Goal: Contribute content: Contribute content

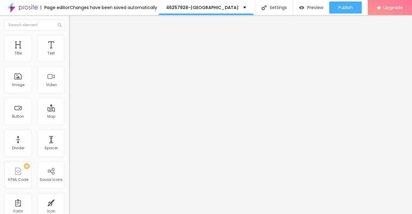
click at [69, 52] on span "Add image" at bounding box center [81, 49] width 25 height 5
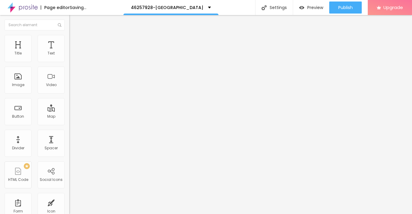
click at [69, 38] on img at bounding box center [71, 37] width 5 height 5
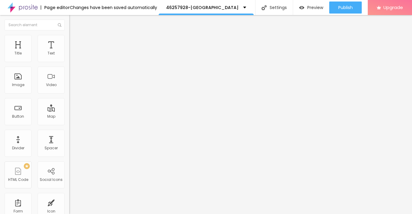
type input "90"
type input "80"
type input "75"
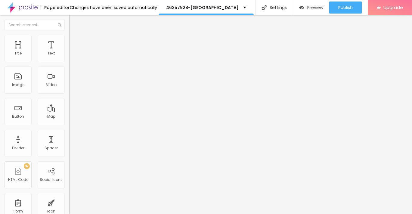
type input "75"
type input "70"
type input "65"
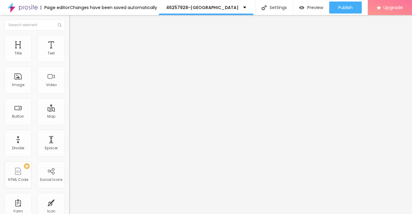
type input "60"
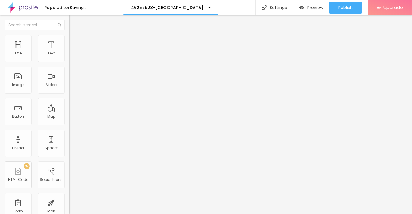
type input "55"
type input "50"
type input "45"
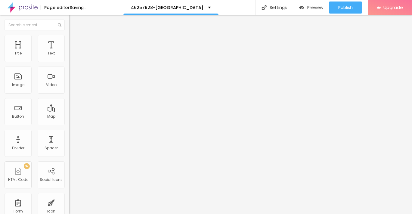
type input "45"
type input "40"
type input "35"
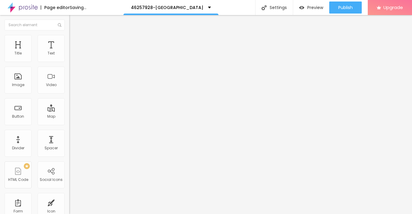
type input "30"
type input "25"
type input "20"
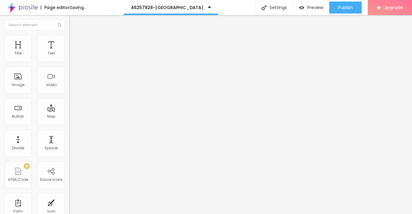
type input "20"
type input "15"
type input "10"
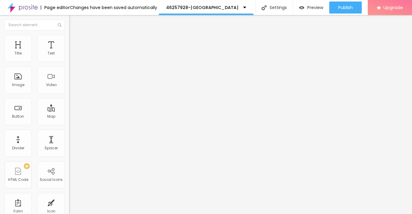
drag, startPoint x: 63, startPoint y: 65, endPoint x: -2, endPoint y: 67, distance: 64.4
type input "10"
click at [69, 62] on input "range" at bounding box center [88, 59] width 39 height 5
click at [74, 23] on img "button" at bounding box center [76, 22] width 5 height 5
click at [69, 58] on button "button" at bounding box center [73, 54] width 8 height 6
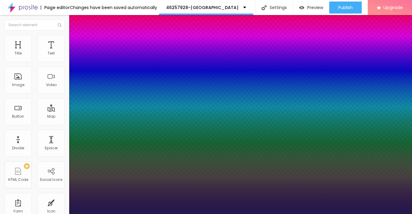
type input "12"
type input "1"
type input "14"
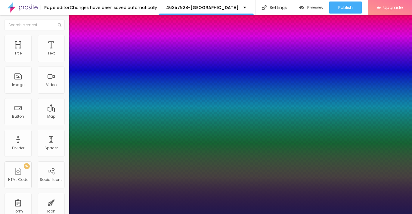
type input "1"
type input "15"
type input "1"
type input "16"
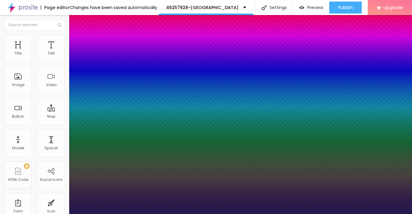
type input "16"
type input "1"
type input "18"
type input "1"
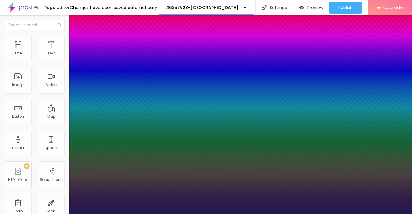
type input "19"
type input "1"
type input "20"
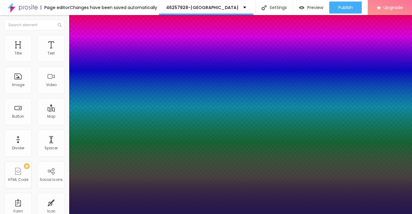
type input "1"
drag, startPoint x: 79, startPoint y: 102, endPoint x: 83, endPoint y: 102, distance: 4.2
type input "20"
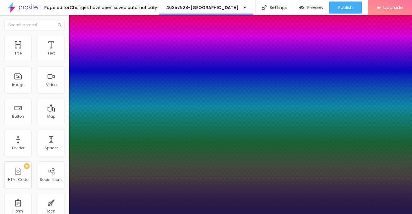
type input "1"
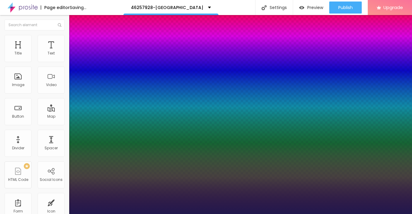
type input "18"
type input "1"
type input "19"
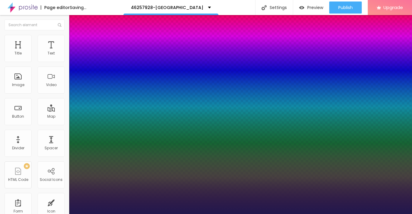
type input "1"
type input "20"
type input "1"
type input "21"
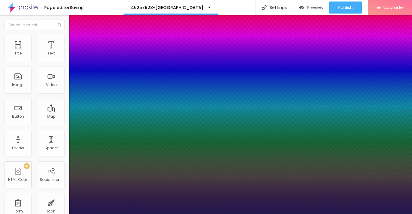
type input "21"
type input "1"
type input "23"
type input "1"
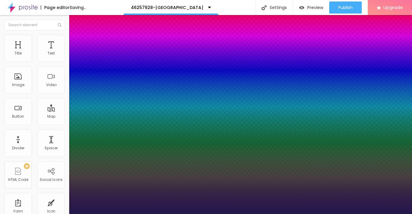
type input "24"
type input "1"
type input "25"
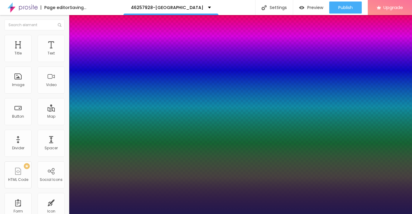
type input "1"
type input "26"
type input "1"
type input "27"
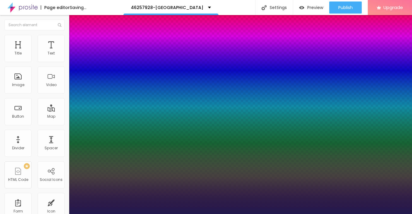
type input "27"
type input "1"
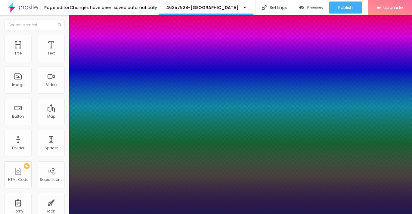
type input "27"
type input "1"
type input "26"
type input "1"
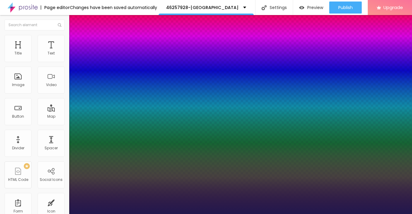
type input "25"
type input "1"
type input "24"
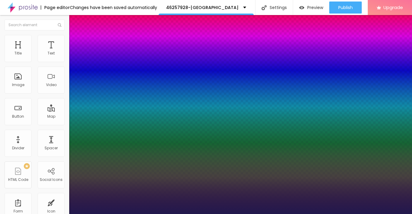
type input "1"
type input "23"
type input "1"
type input "24"
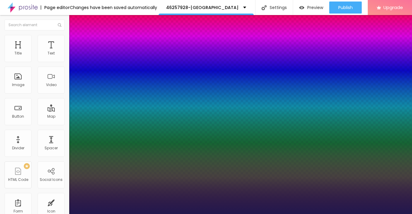
type input "24"
type input "1"
type input "25"
type input "1"
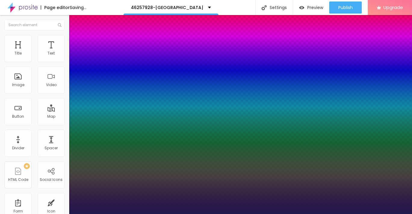
type input "26"
type input "1"
type input "25"
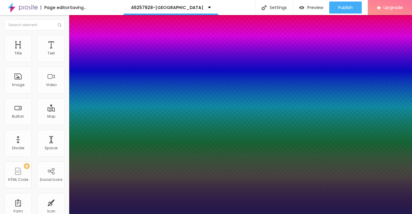
type input "1"
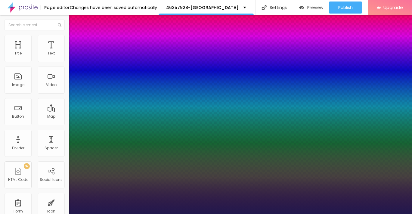
type input "24"
type input "1"
drag, startPoint x: 82, startPoint y: 100, endPoint x: 85, endPoint y: 101, distance: 3.1
type input "24"
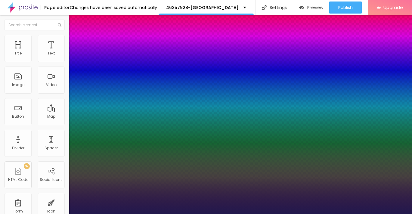
click at [199, 213] on div at bounding box center [206, 214] width 412 height 0
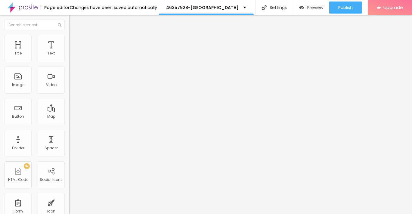
click at [74, 23] on img "button" at bounding box center [76, 22] width 5 height 5
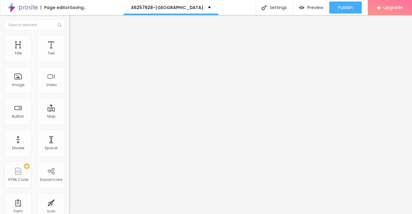
click at [69, 57] on input "Click me" at bounding box center [105, 54] width 72 height 6
paste input "→ VIEW DOCUMENT HERE"
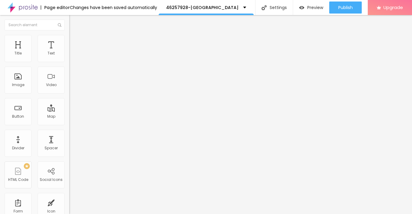
type input "→ VIEW DOCUMENT HERE"
click at [69, 124] on input "https://" at bounding box center [105, 121] width 72 height 6
paste input "[URL][DOMAIN_NAME]"
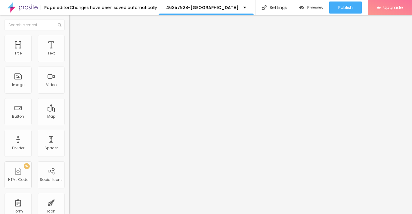
scroll to position [0, 9]
type input "[URL][DOMAIN_NAME]"
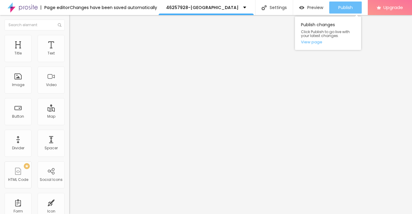
click at [341, 5] on span "Publish" at bounding box center [345, 7] width 14 height 5
